Goal: Navigation & Orientation: Go to known website

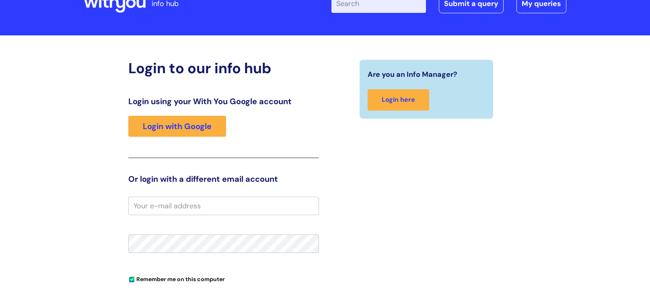
scroll to position [65, 0]
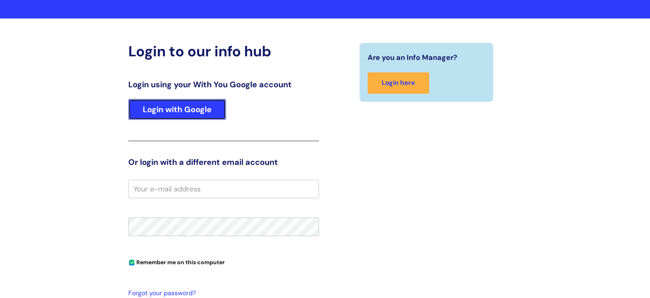
click at [194, 109] on link "Login with Google" at bounding box center [177, 109] width 98 height 21
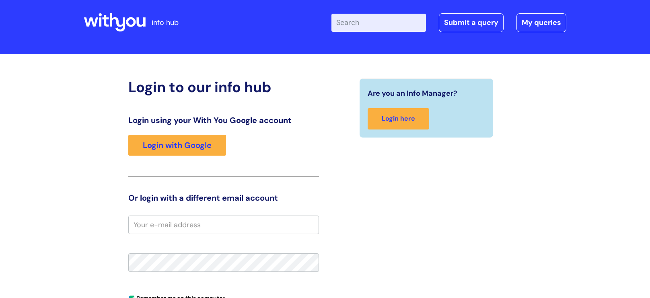
scroll to position [0, 0]
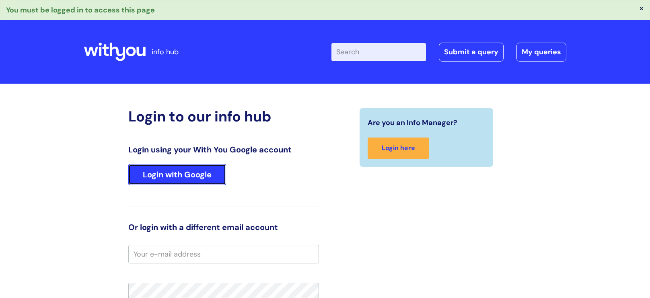
click at [191, 173] on link "Login with Google" at bounding box center [177, 174] width 98 height 21
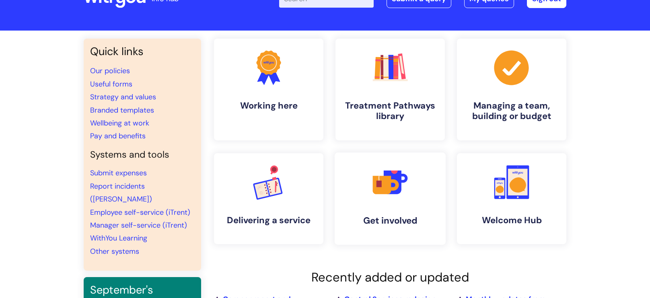
scroll to position [32, 0]
